Goal: Task Accomplishment & Management: Manage account settings

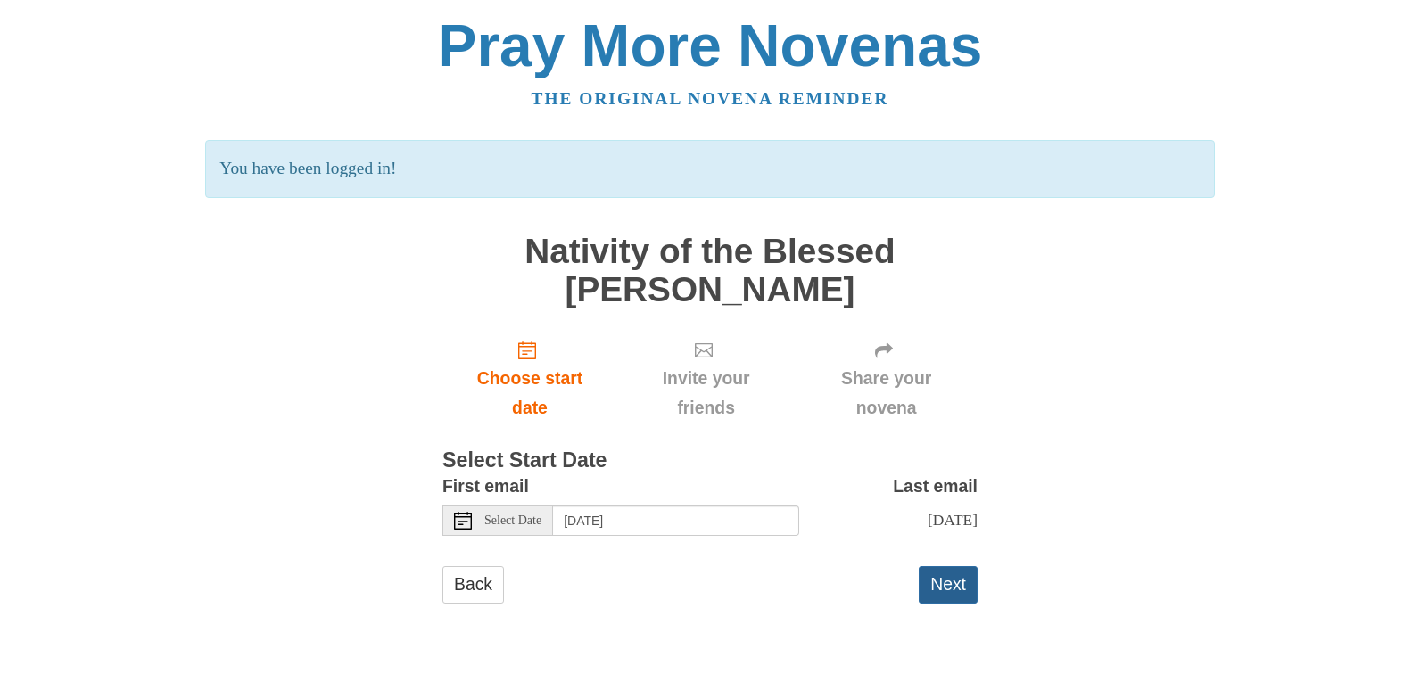
click at [952, 598] on button "Next" at bounding box center [948, 584] width 59 height 37
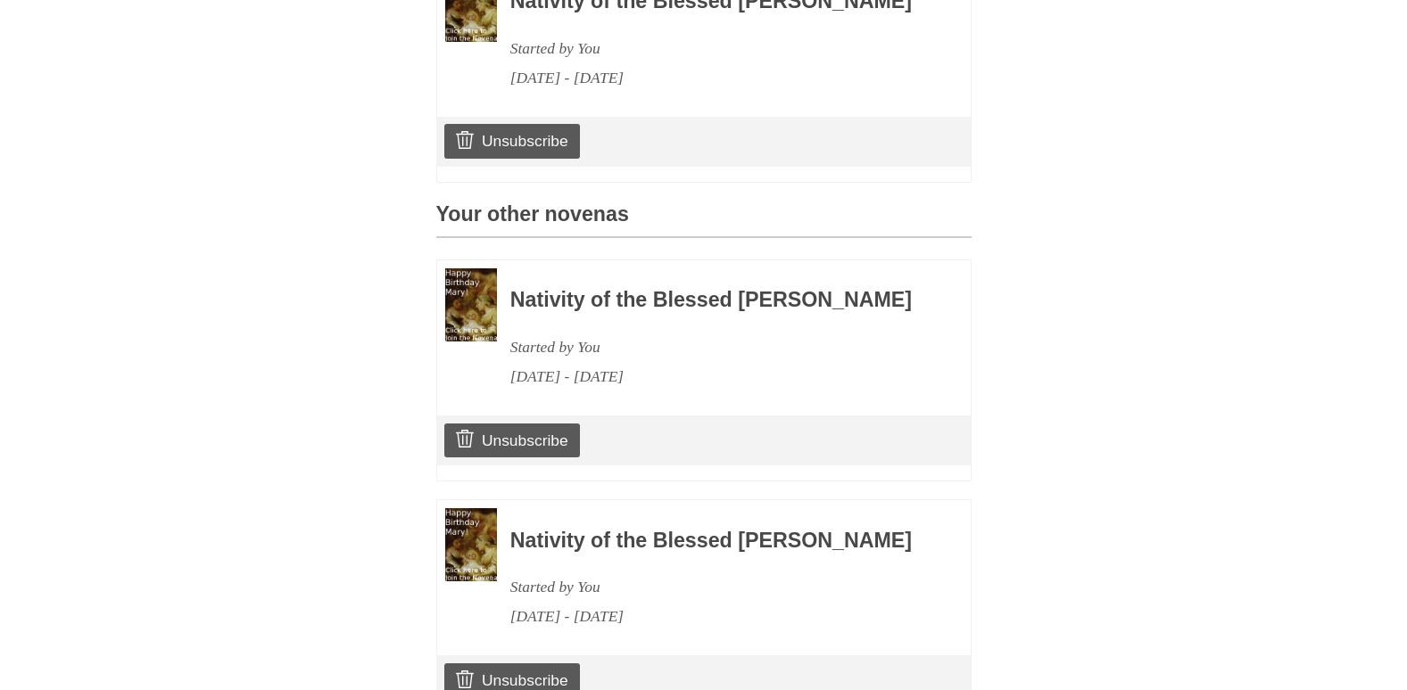
scroll to position [666, 0]
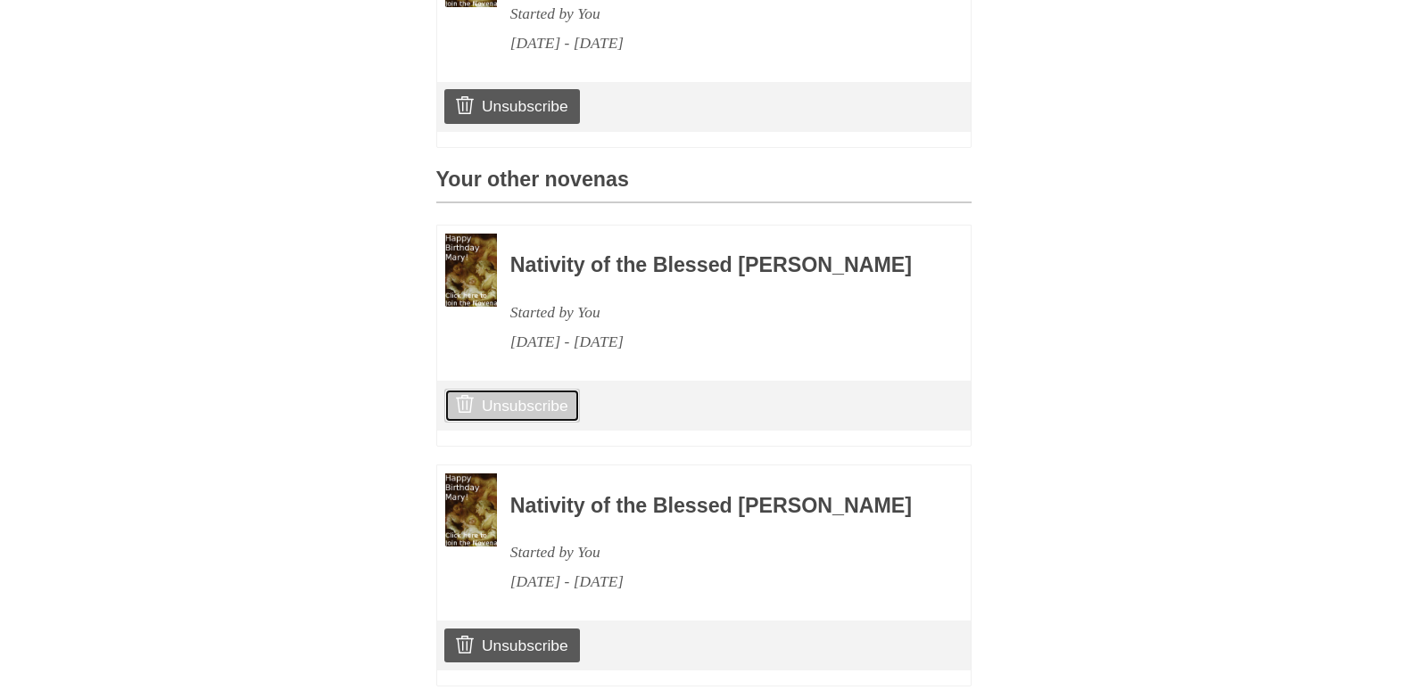
click at [516, 423] on link "Unsubscribe" at bounding box center [511, 406] width 135 height 34
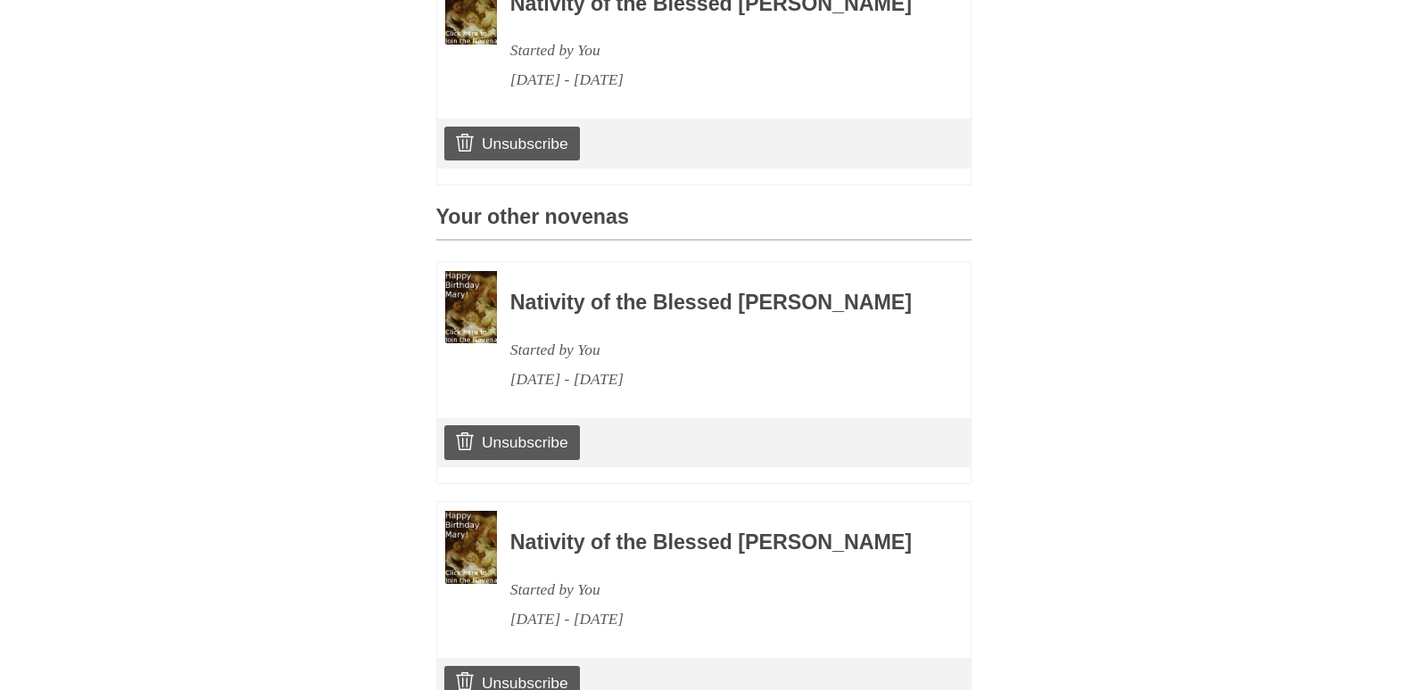
scroll to position [773, 0]
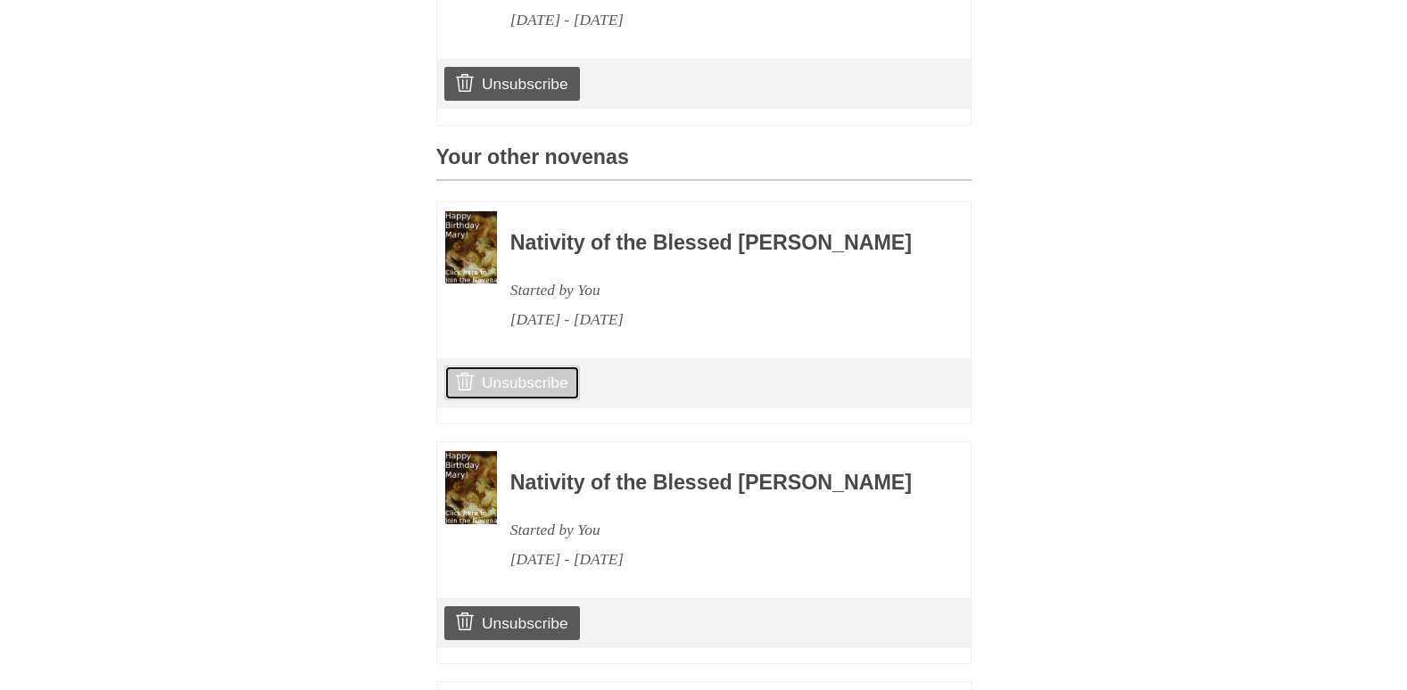
click at [557, 400] on link "Unsubscribe" at bounding box center [511, 383] width 135 height 34
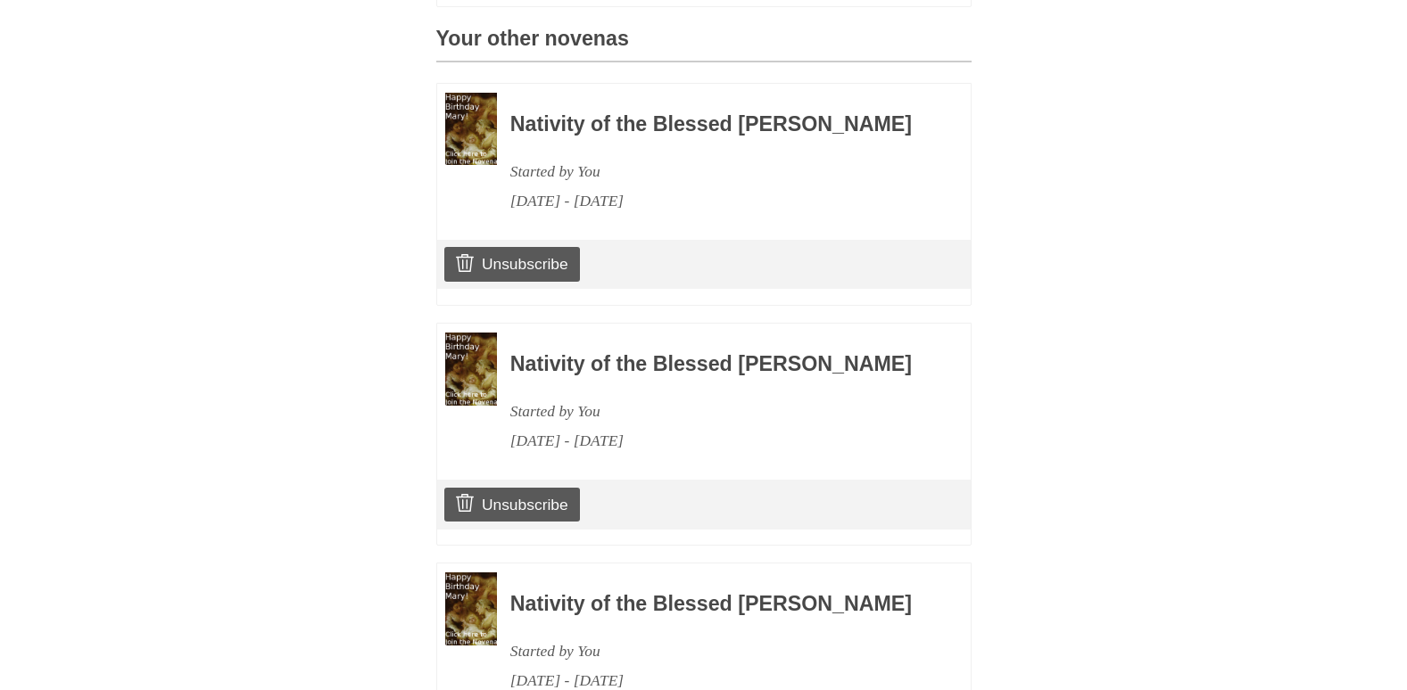
scroll to position [975, 0]
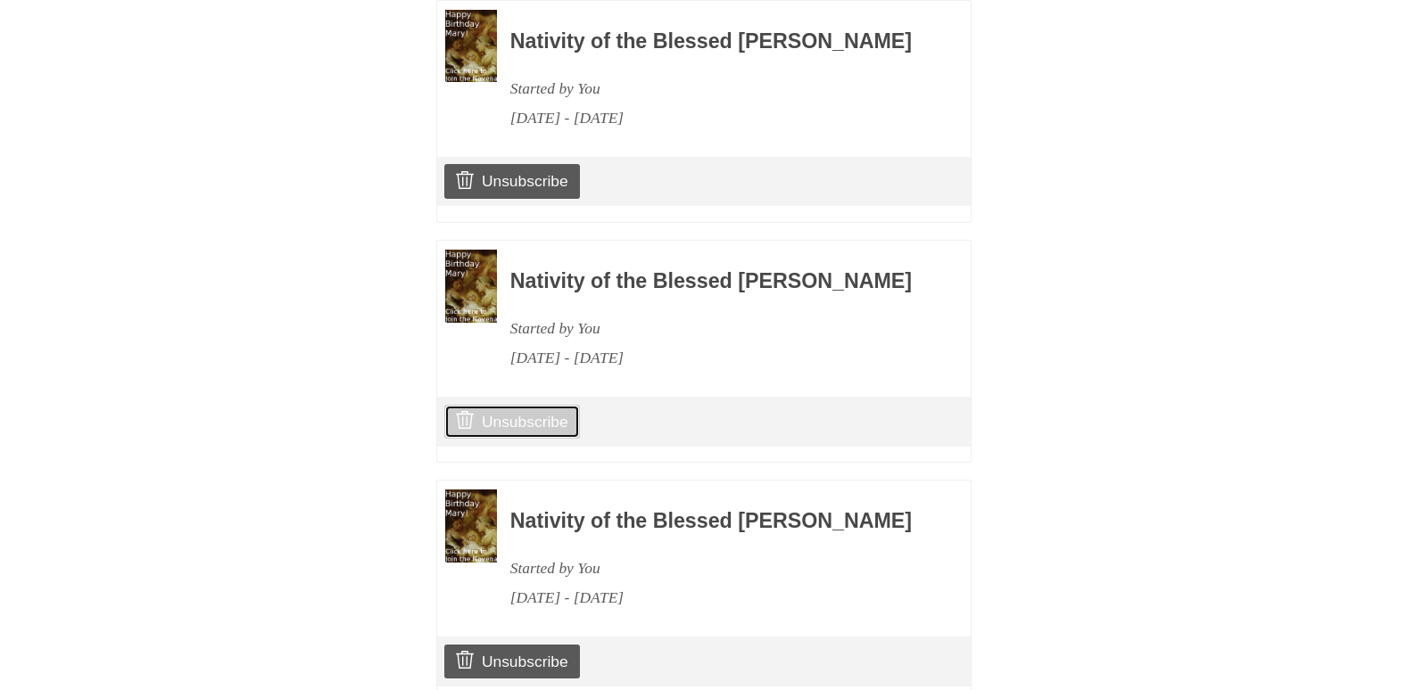
click at [518, 439] on link "Unsubscribe" at bounding box center [511, 422] width 135 height 34
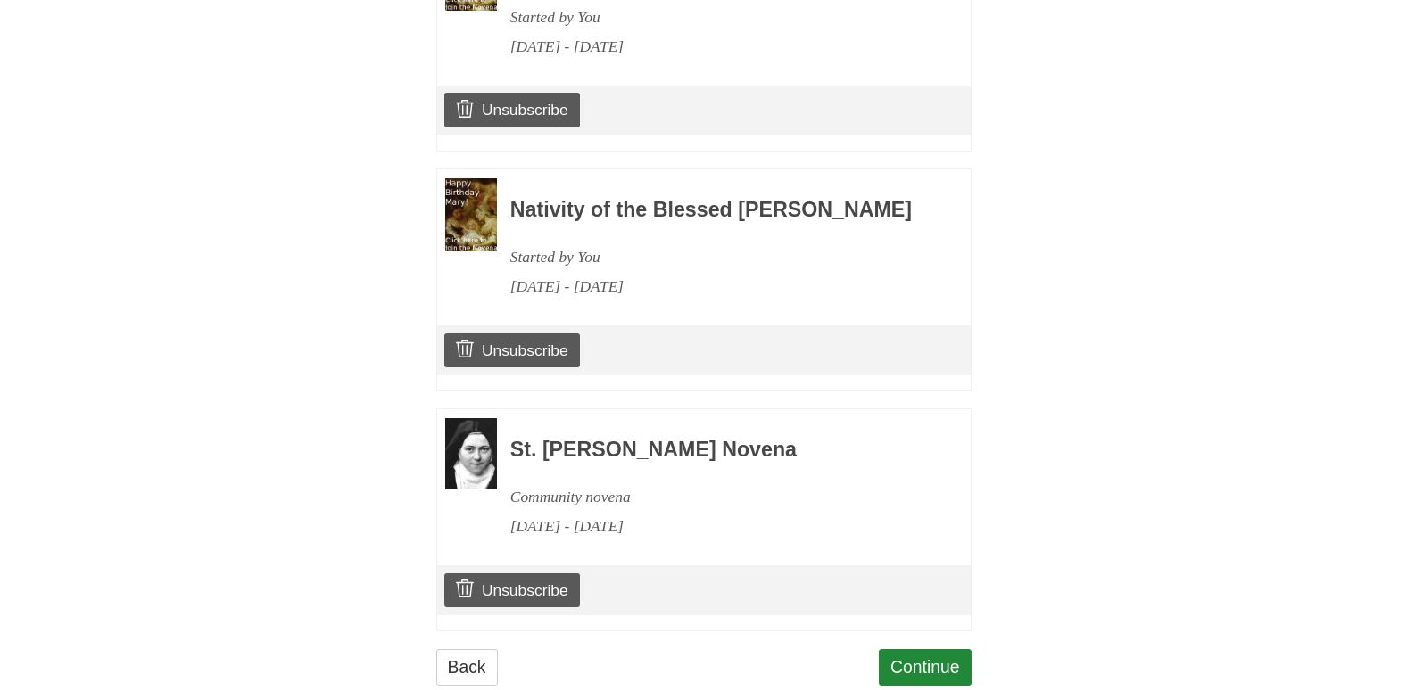
scroll to position [1082, 0]
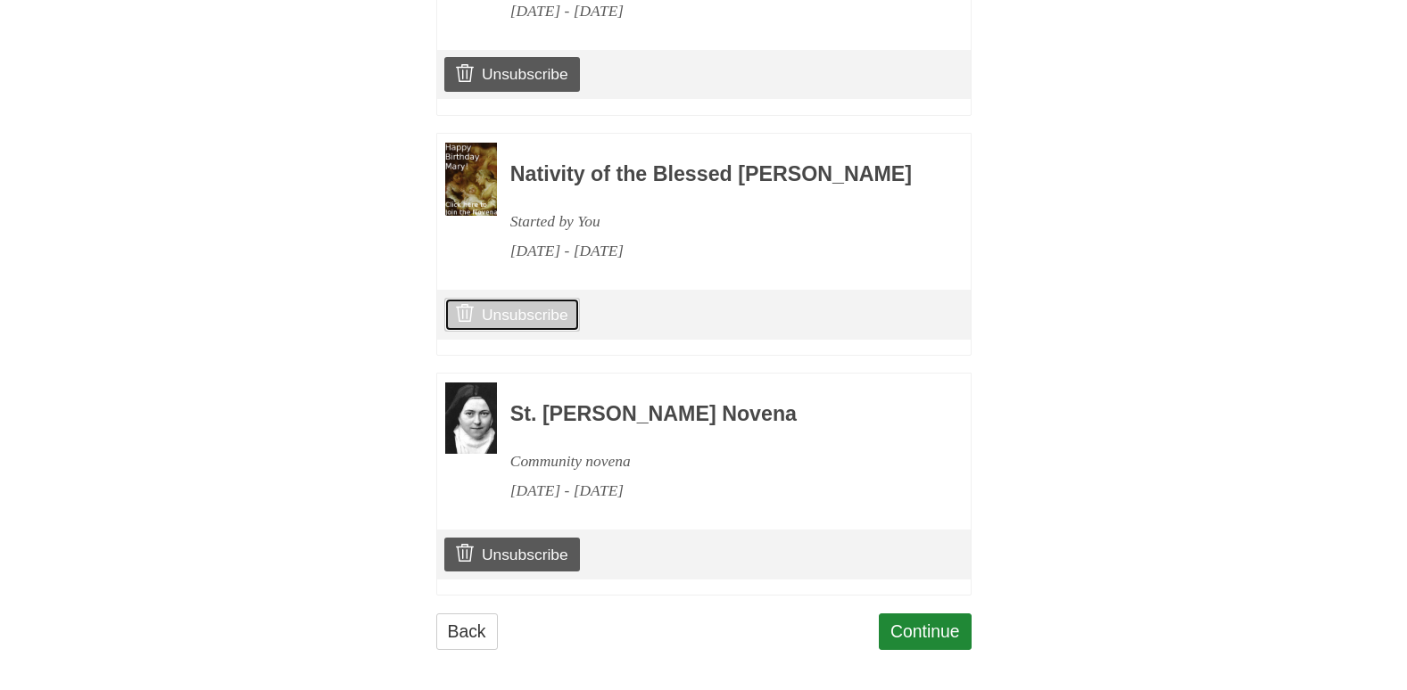
click at [509, 332] on link "Unsubscribe" at bounding box center [511, 315] width 135 height 34
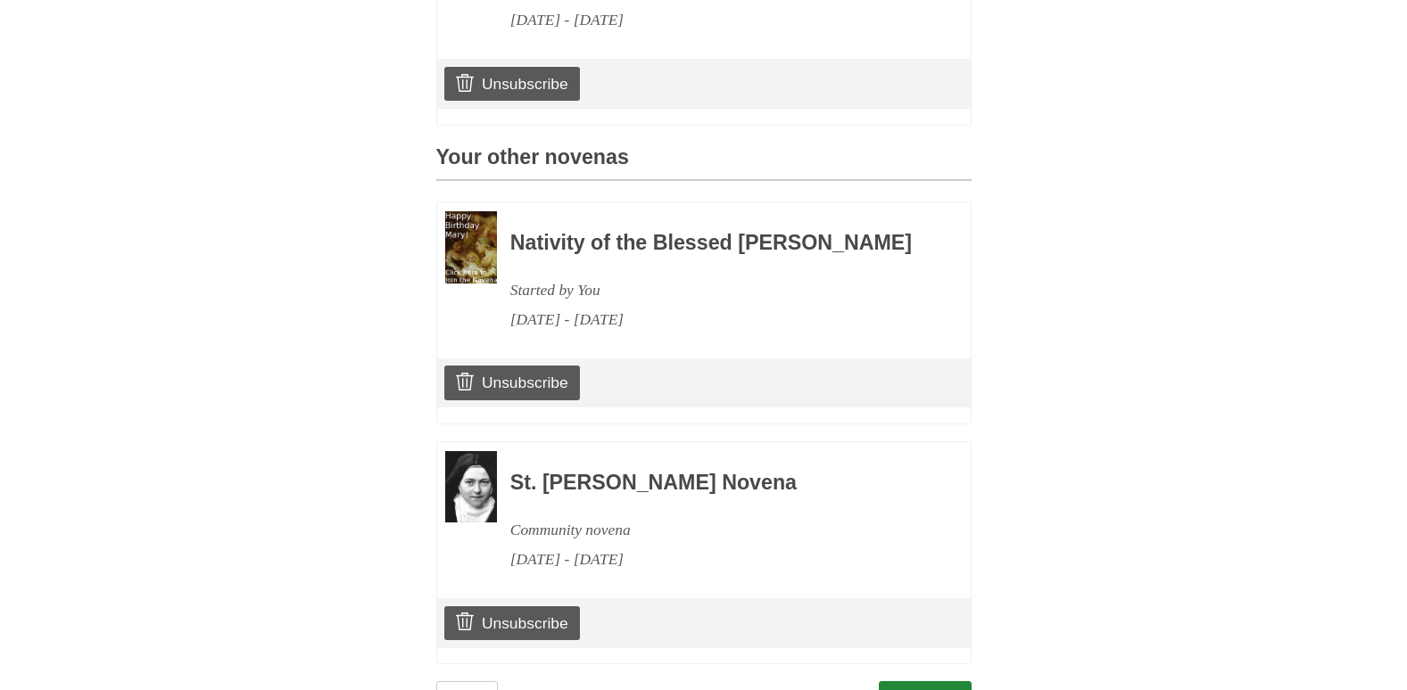
scroll to position [785, 0]
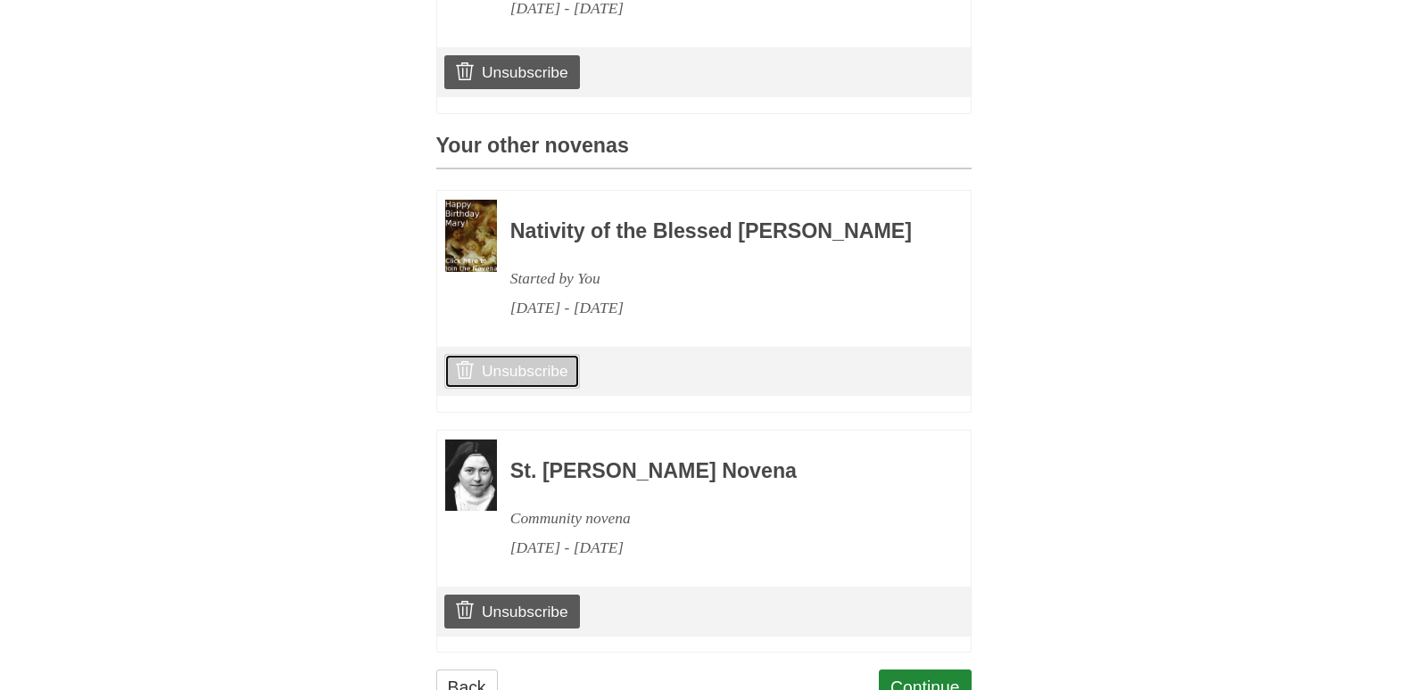
click at [518, 388] on link "Unsubscribe" at bounding box center [511, 371] width 135 height 34
